Goal: Information Seeking & Learning: Learn about a topic

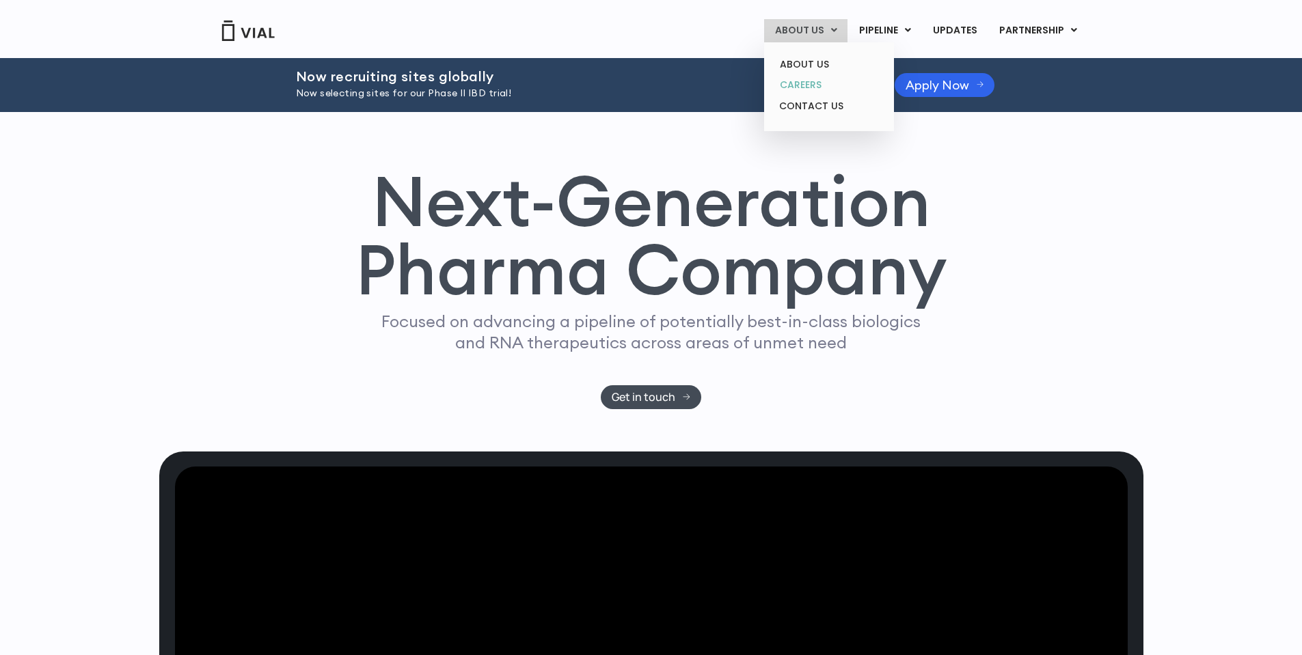
click at [818, 94] on link "CAREERS" at bounding box center [829, 84] width 120 height 21
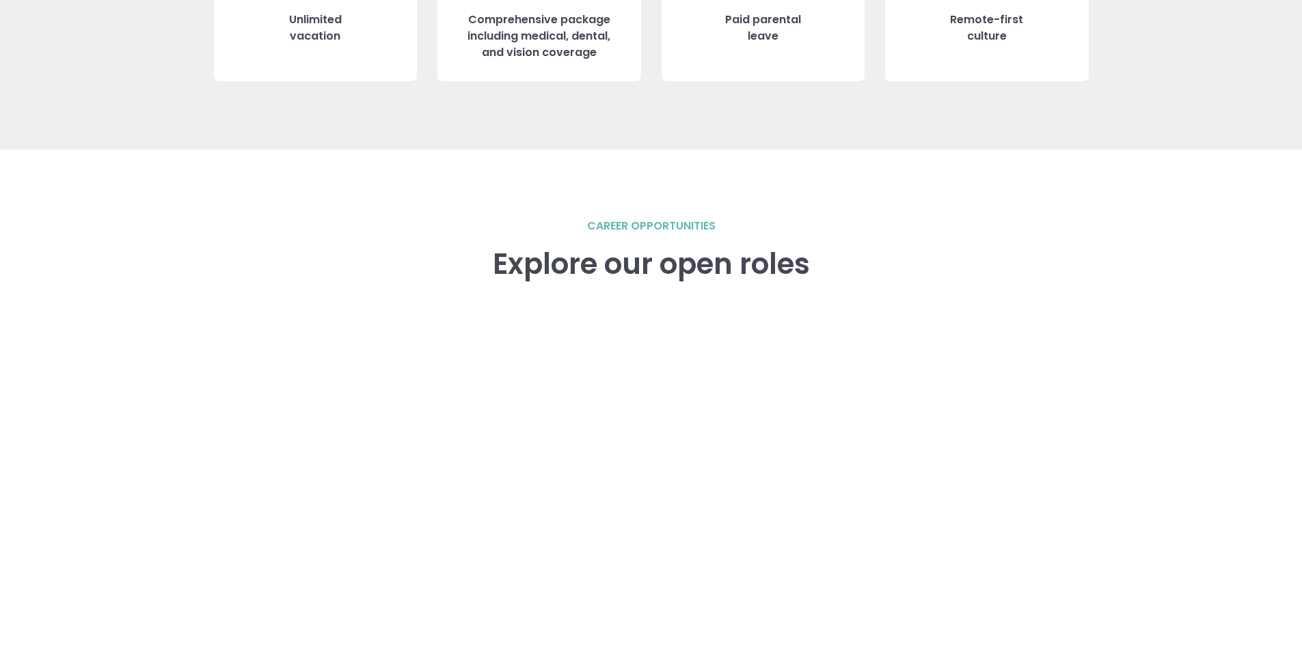
scroll to position [1777, 0]
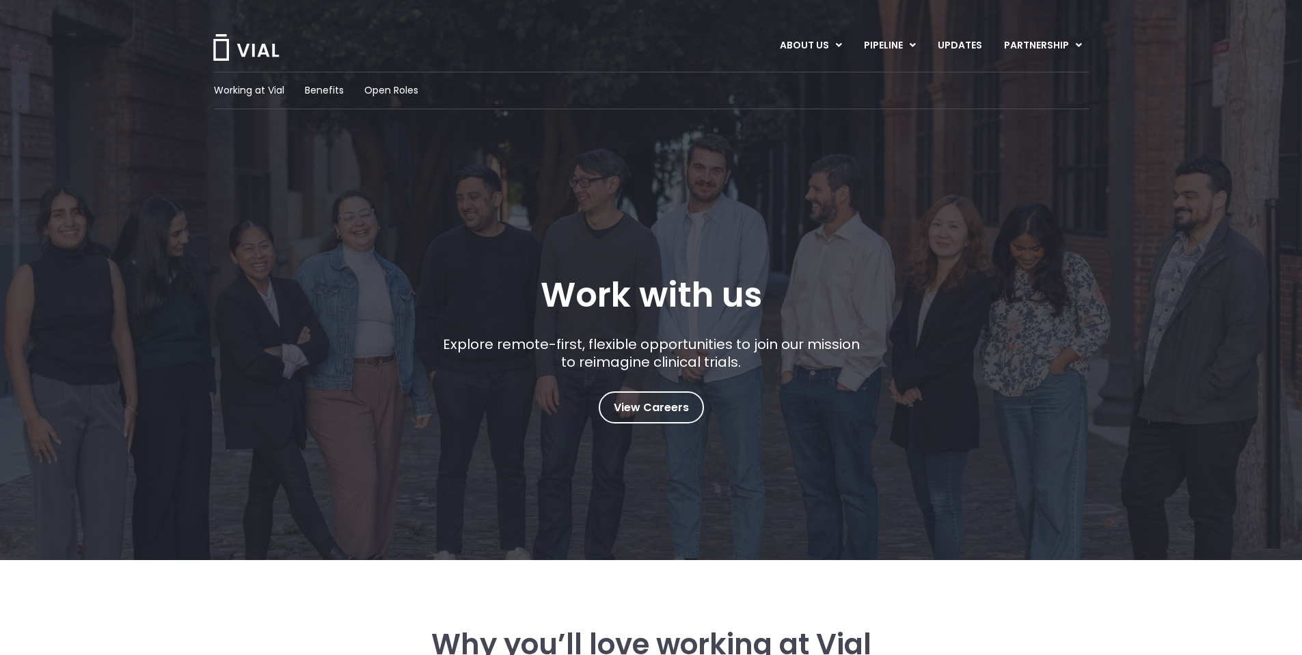
click at [260, 50] on img at bounding box center [246, 47] width 68 height 27
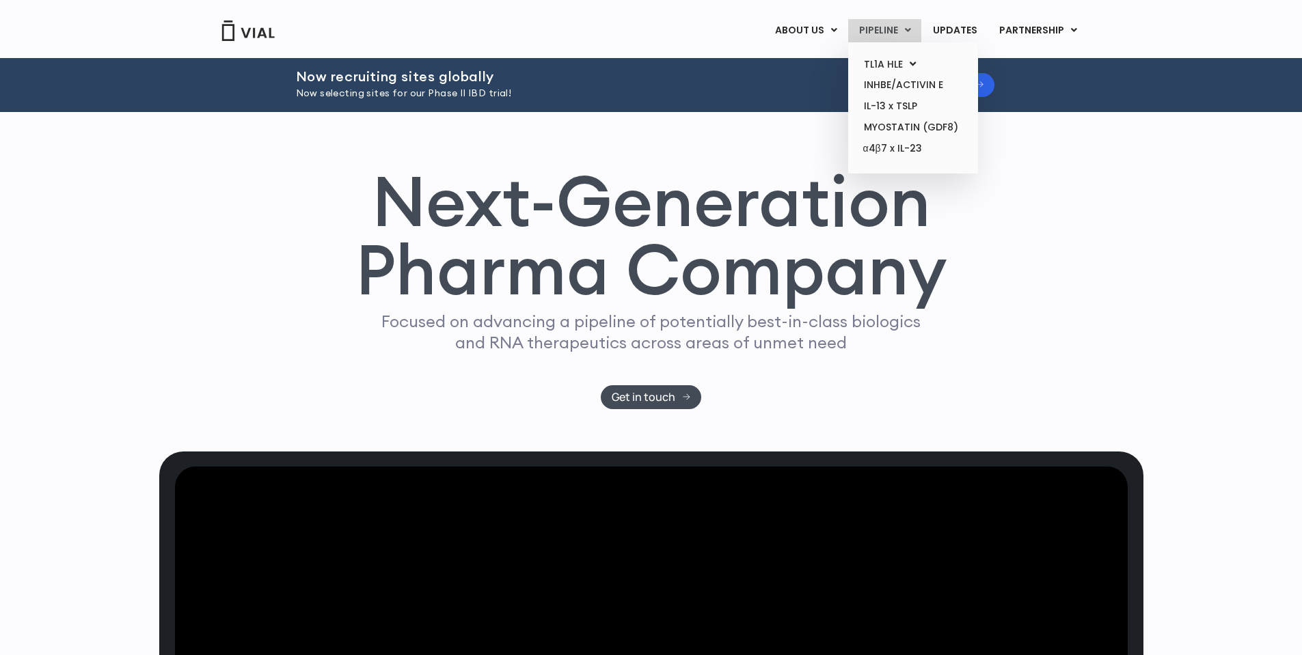
click at [879, 29] on link "PIPELINE" at bounding box center [884, 30] width 73 height 23
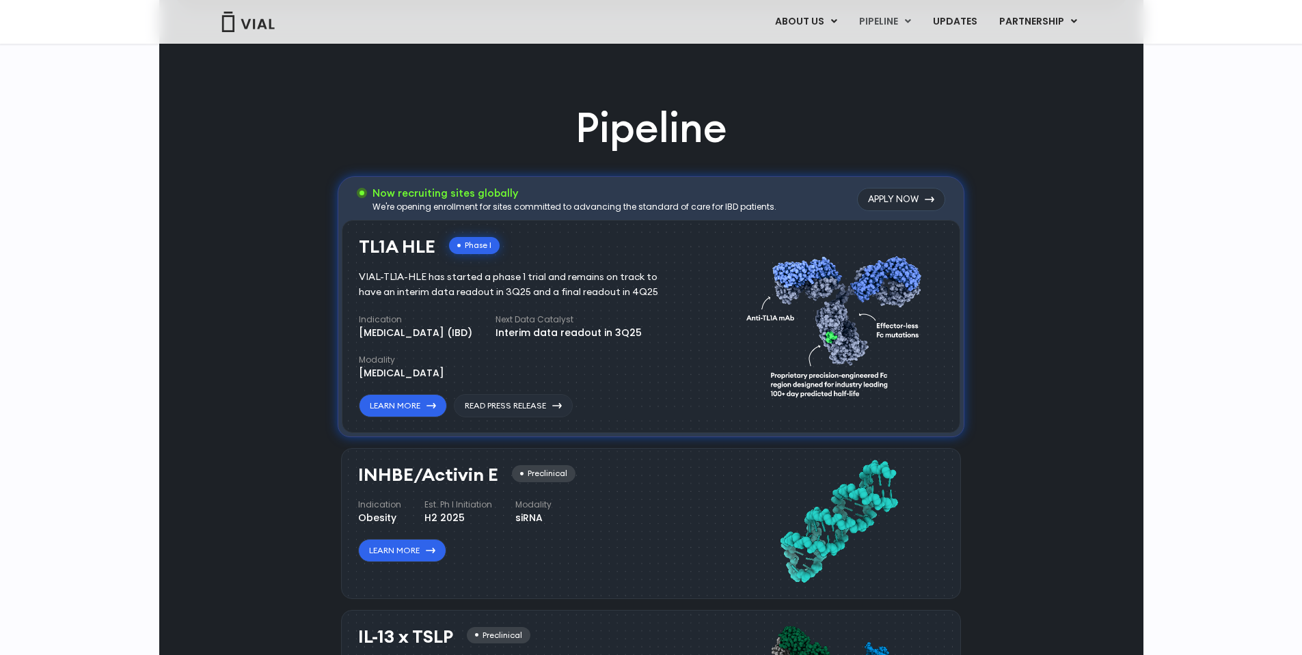
scroll to position [876, 0]
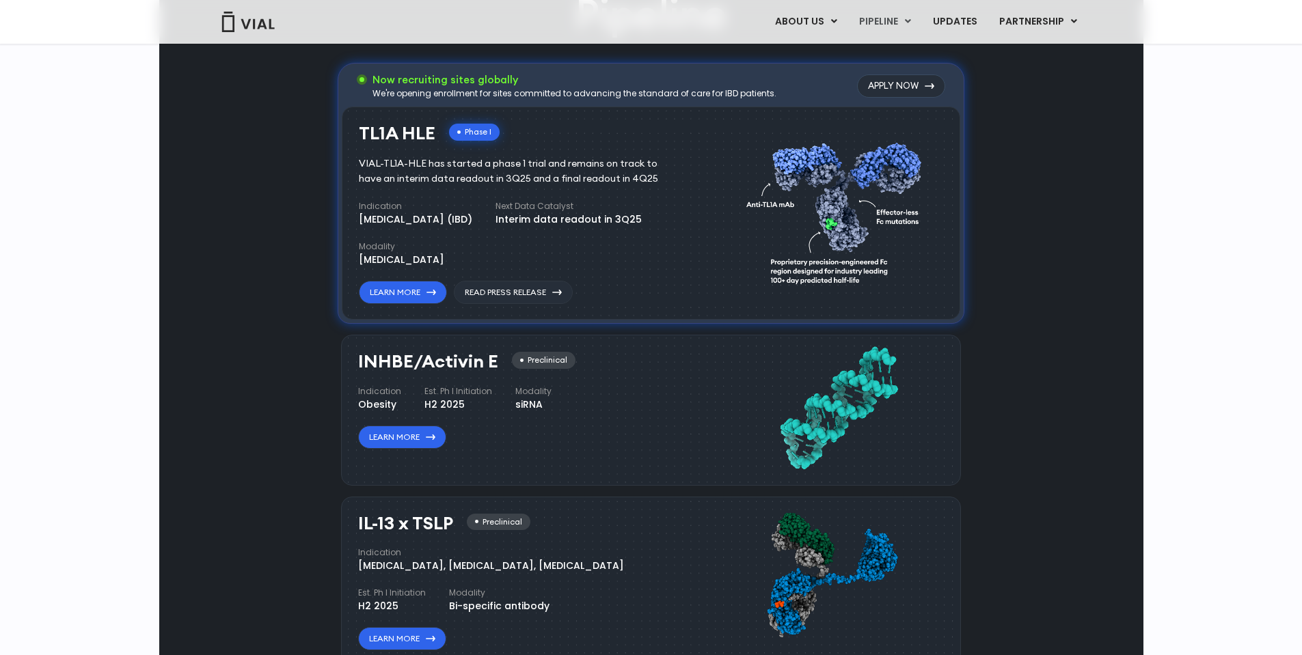
click at [484, 187] on div "VIAL-TL1A-HLE has started a phase 1 trial and remains on track to have an inter…" at bounding box center [518, 171] width 319 height 30
click at [482, 305] on div "TL1A HLE Phase I VIAL-TL1A-HLE has started a phase 1 trial and remains on track…" at bounding box center [524, 214] width 331 height 181
click at [486, 187] on div "VIAL-TL1A-HLE has started a phase 1 trial and remains on track to have an inter…" at bounding box center [518, 171] width 319 height 30
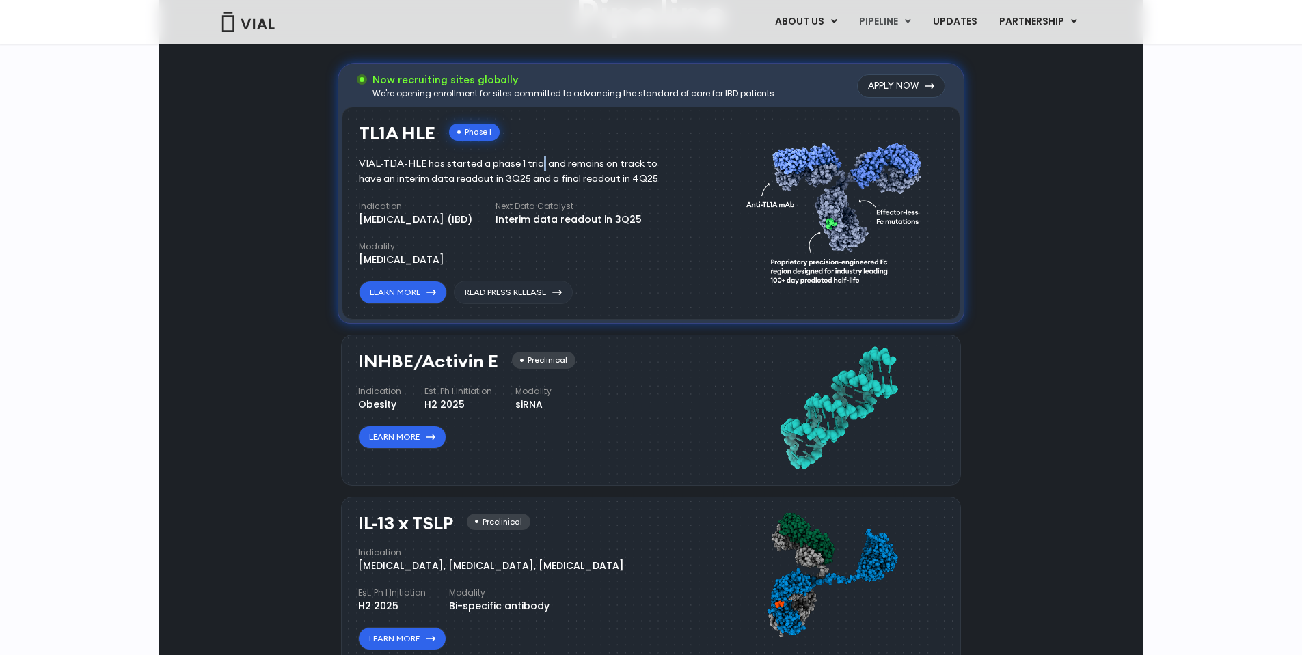
click at [486, 187] on div "VIAL-TL1A-HLE has started a phase 1 trial and remains on track to have an inter…" at bounding box center [518, 171] width 319 height 30
click at [869, 305] on img at bounding box center [837, 211] width 183 height 188
click at [636, 100] on div "We're opening enrollment for sites committed to advancing the standard of care …" at bounding box center [574, 93] width 404 height 12
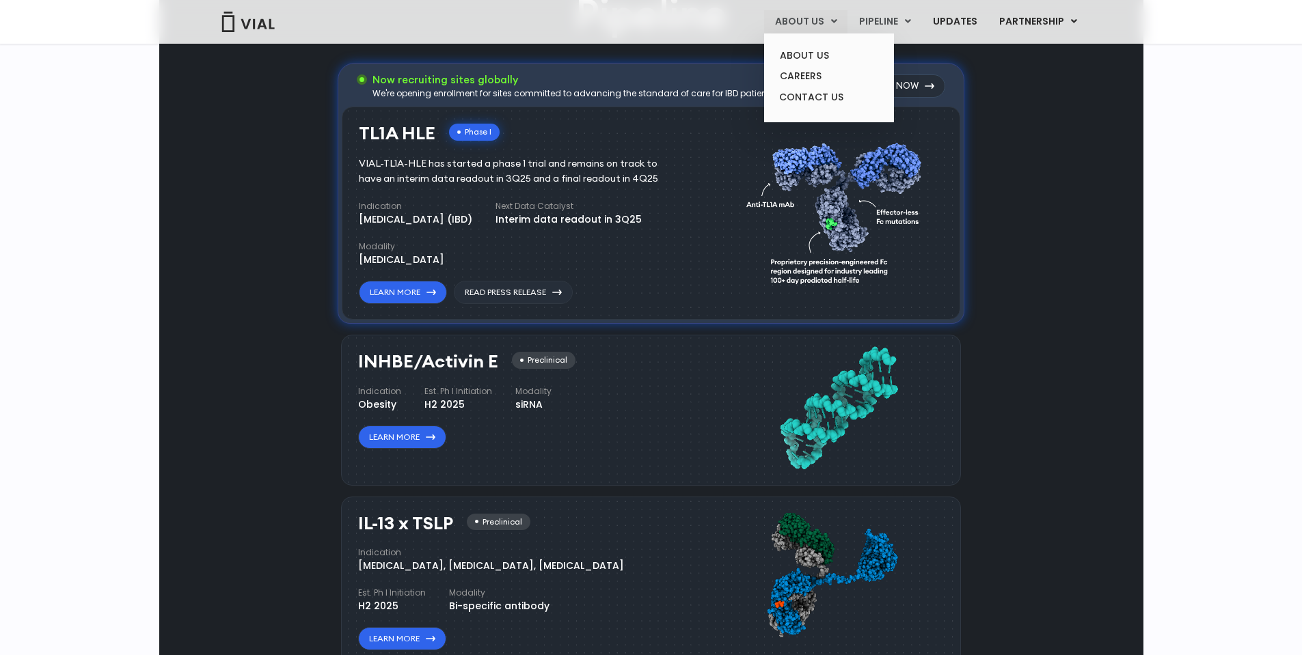
click at [787, 27] on link "ABOUT US" at bounding box center [805, 21] width 83 height 23
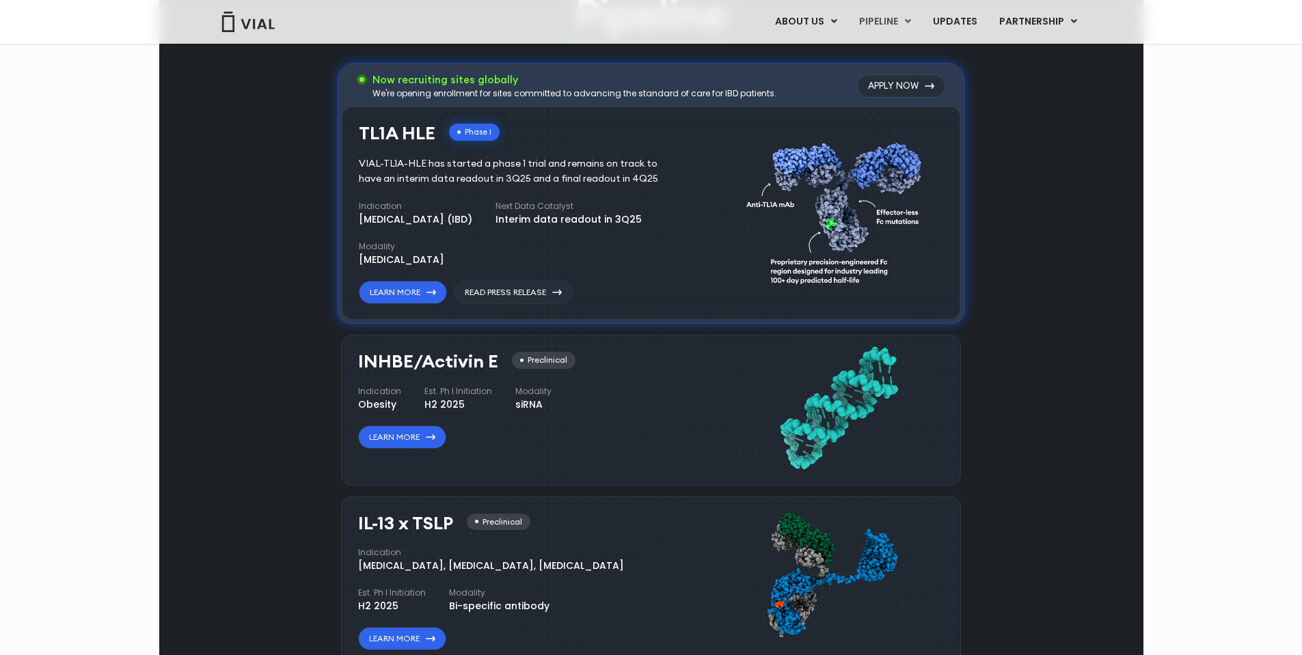
click at [230, 23] on img at bounding box center [248, 22] width 55 height 21
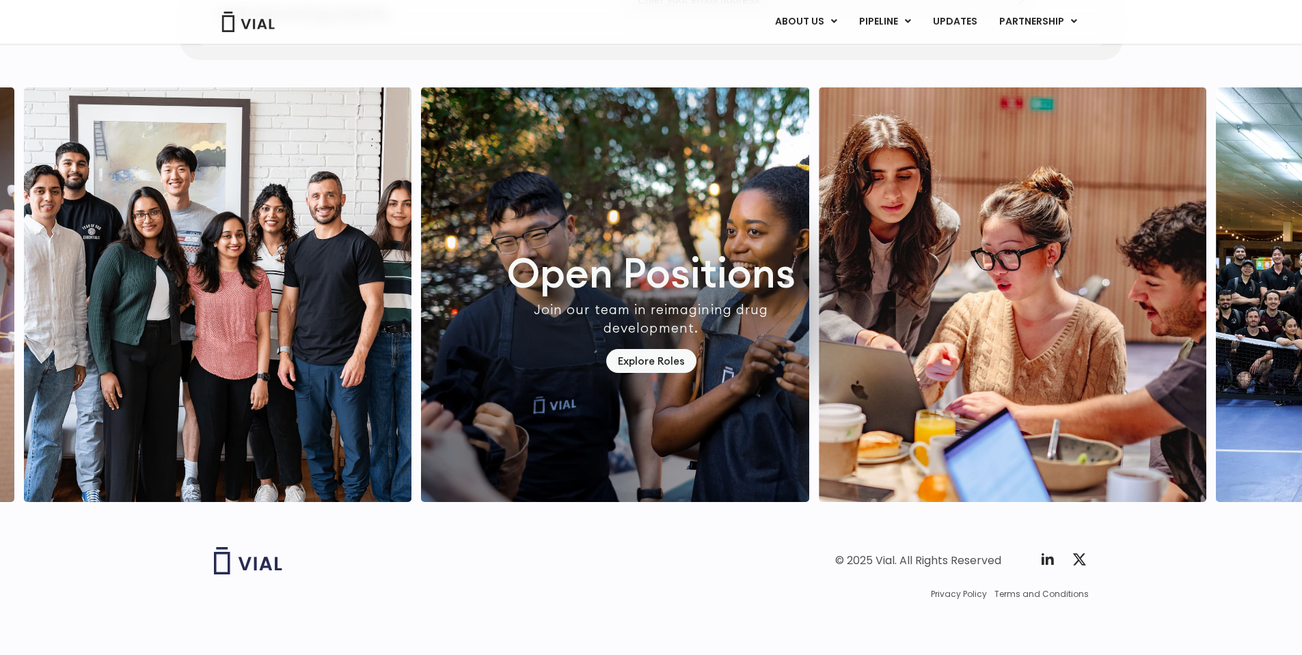
scroll to position [3981, 0]
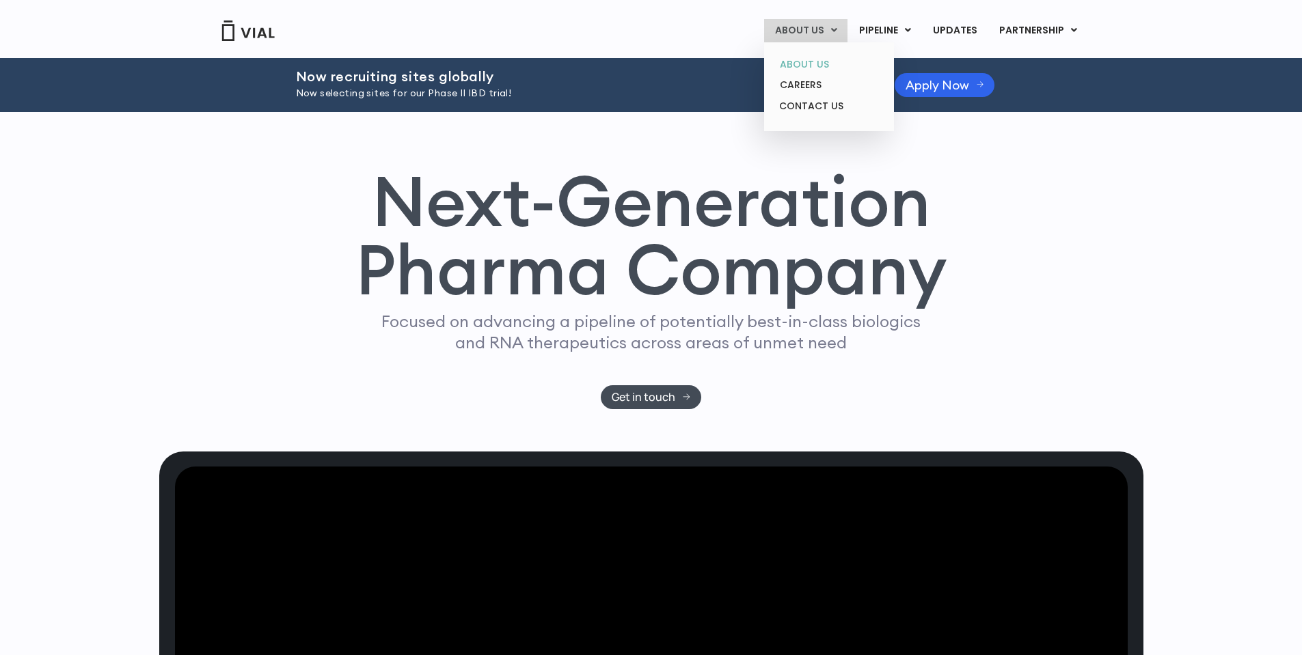
click at [818, 67] on link "ABOUT US" at bounding box center [829, 64] width 120 height 21
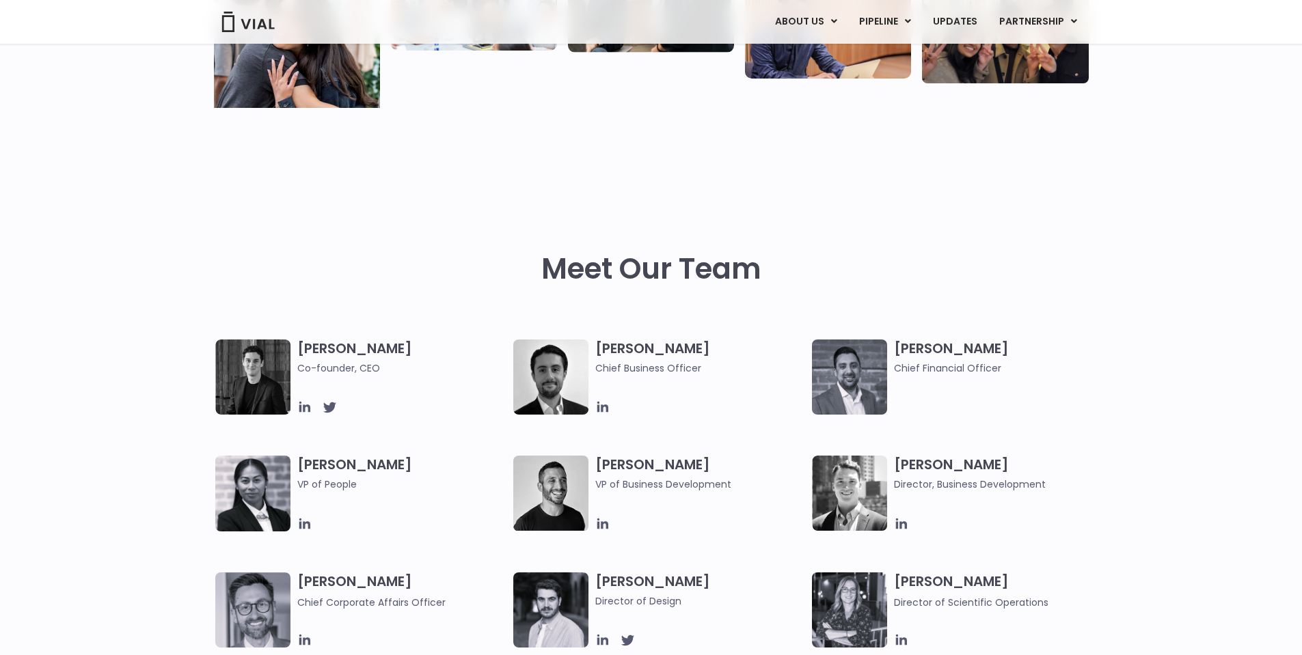
scroll to position [547, 0]
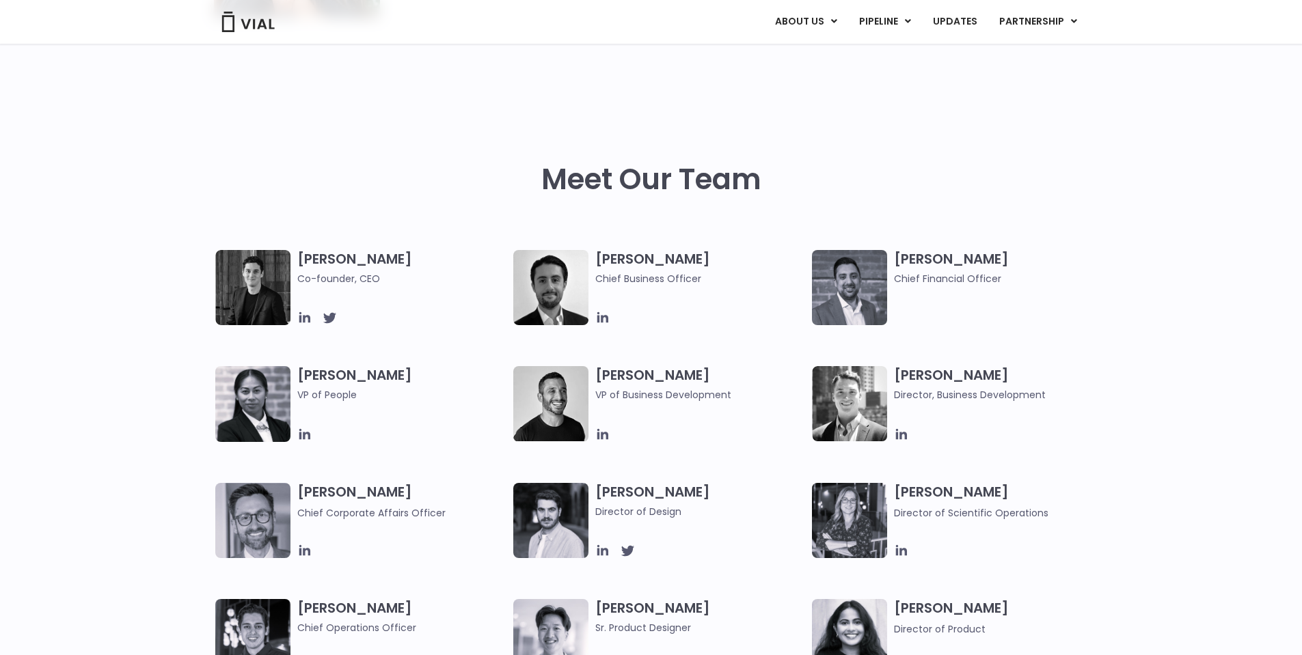
click at [279, 277] on img at bounding box center [252, 287] width 75 height 75
click at [308, 319] on icon at bounding box center [304, 317] width 11 height 11
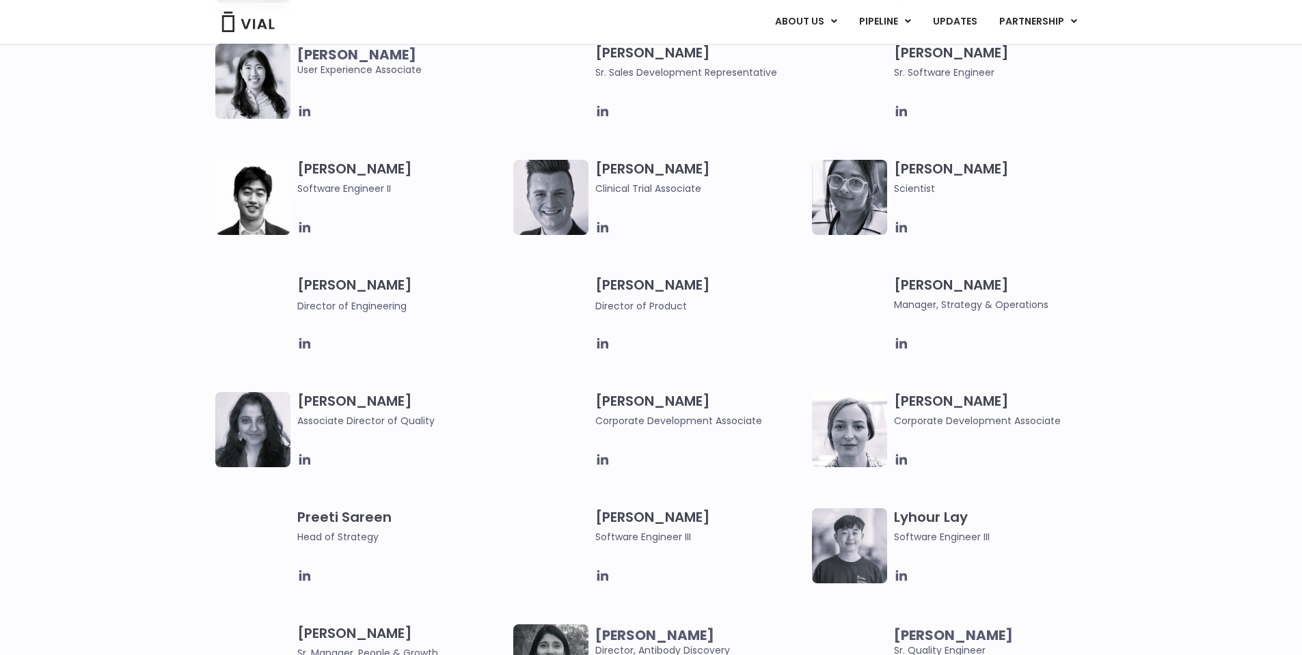
scroll to position [1572, 0]
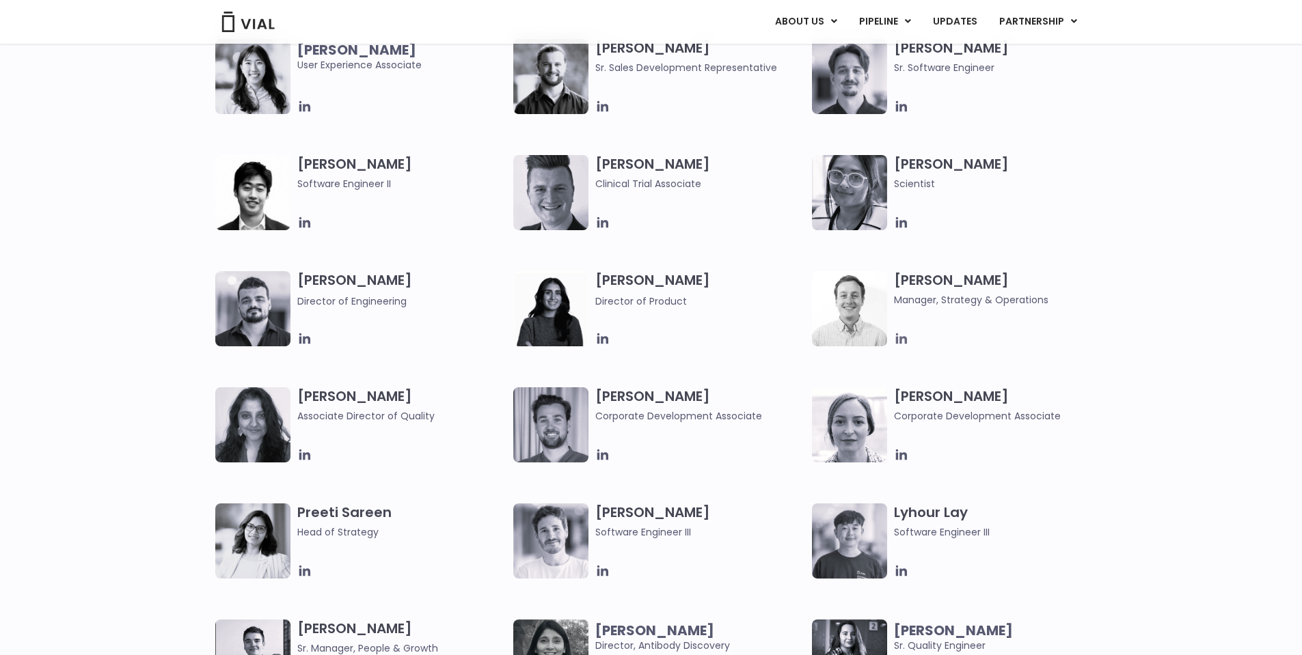
click at [898, 340] on icon at bounding box center [901, 338] width 11 height 11
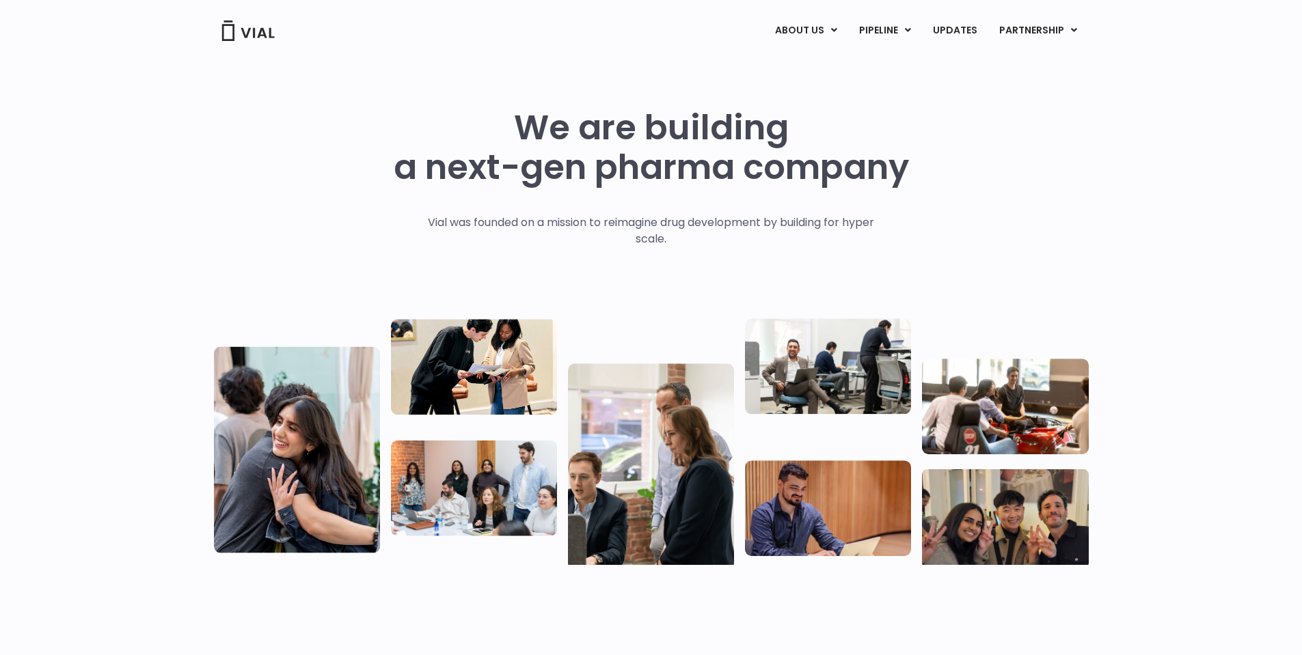
scroll to position [68, 0]
